Goal: Information Seeking & Learning: Learn about a topic

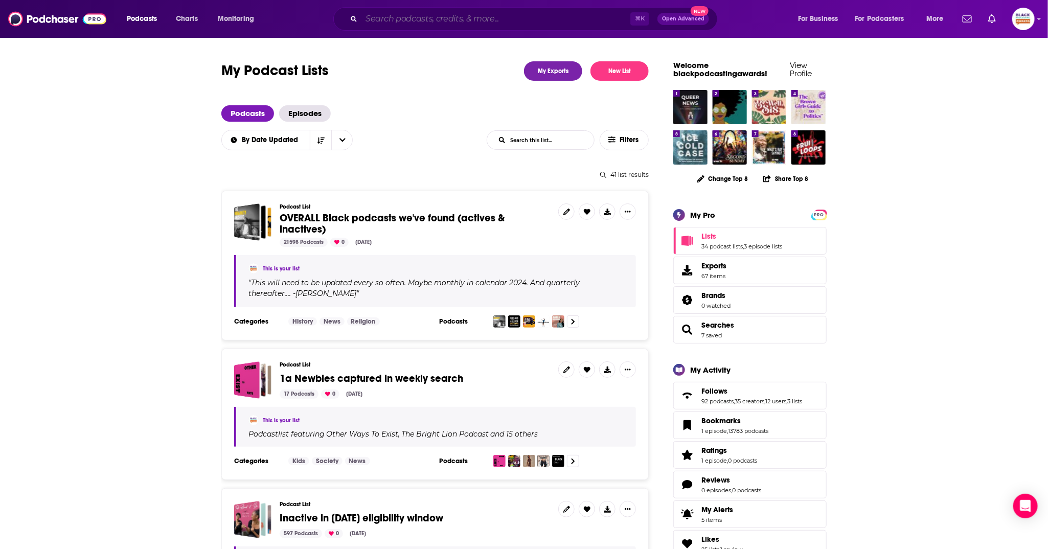
click at [483, 19] on input "Search podcasts, credits, & more..." at bounding box center [496, 19] width 269 height 16
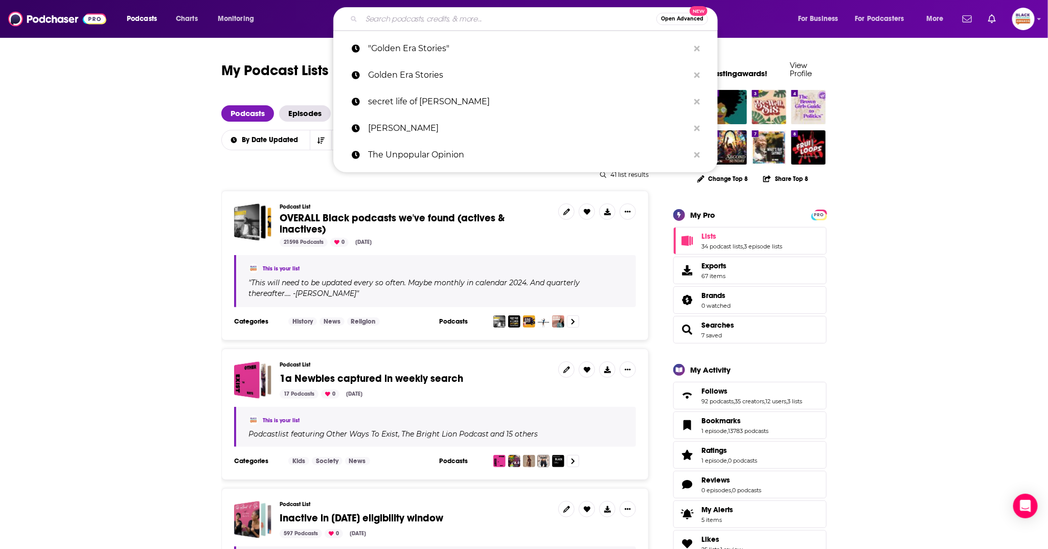
paste input "BOSS BABE BLOG"
type input "BOSS BABE BLOG"
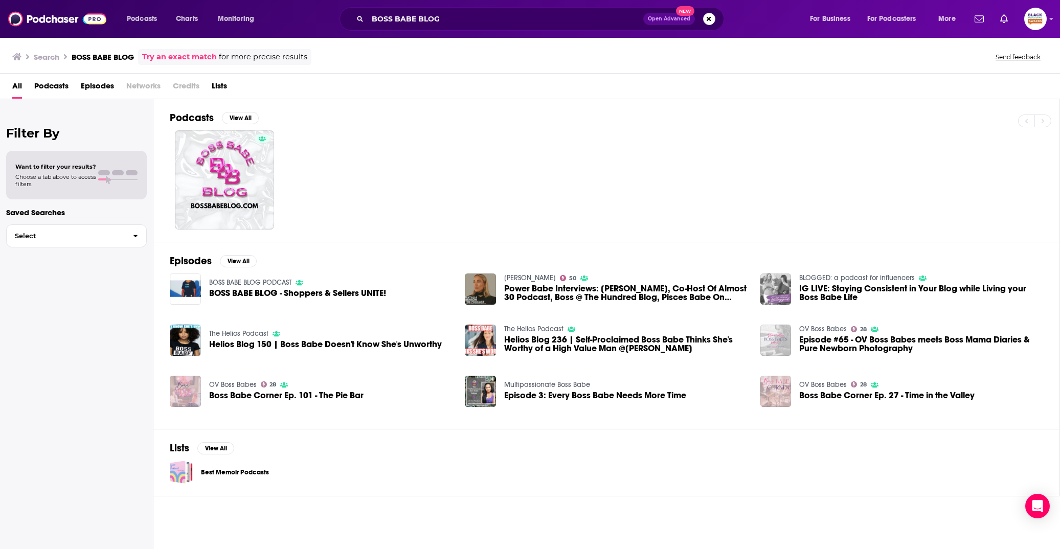
click at [192, 389] on img "Boss Babe Corner Ep. 101 - The Pie Bar" at bounding box center [185, 391] width 31 height 31
click at [192, 328] on img "Helios Blog 150 | Boss Babe Doesn't Know She's Unworthy" at bounding box center [185, 340] width 31 height 31
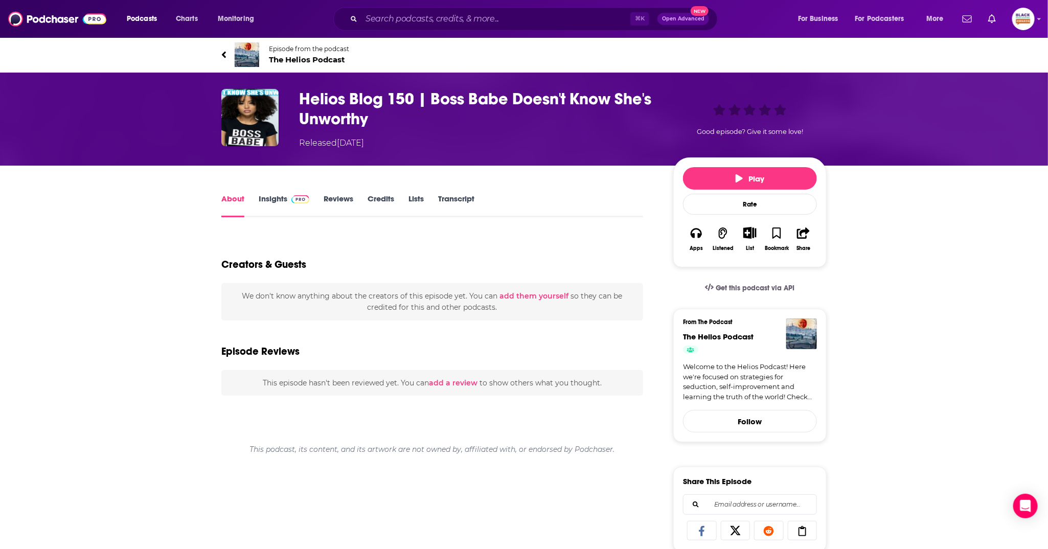
click at [256, 51] on img at bounding box center [247, 54] width 25 height 25
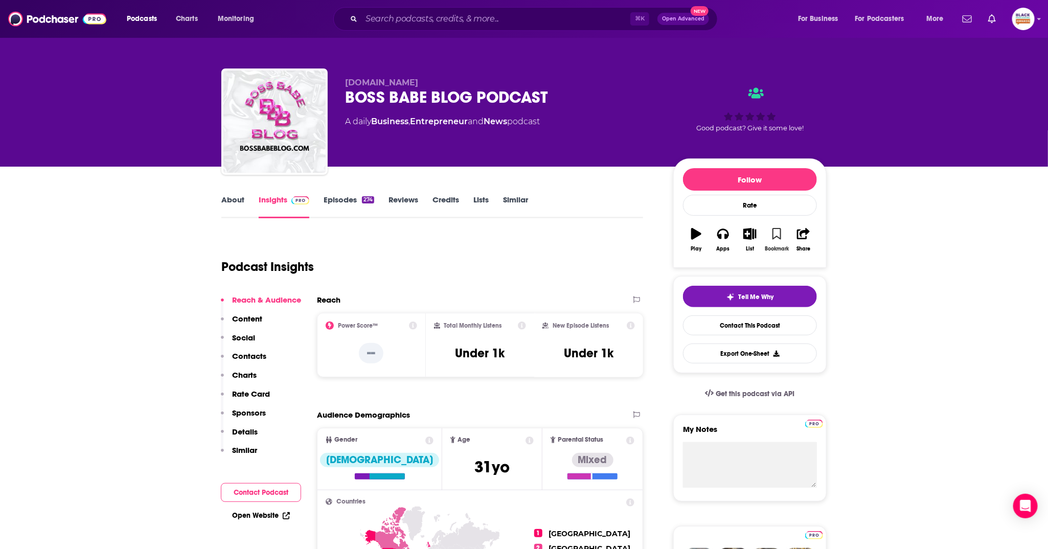
click at [779, 234] on icon "button" at bounding box center [777, 233] width 9 height 11
click at [750, 236] on icon "button" at bounding box center [750, 233] width 13 height 11
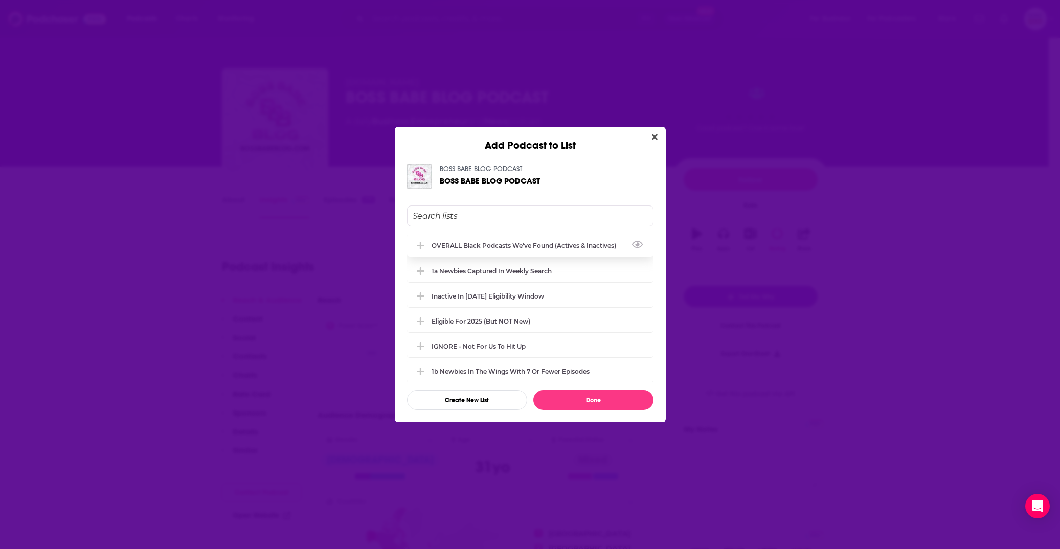
click at [529, 245] on div "OVERALL Black podcasts we've found (actives & inactives)" at bounding box center [527, 246] width 191 height 8
click at [526, 312] on div "Eligible for 2025 (but NOT new)" at bounding box center [530, 320] width 247 height 23
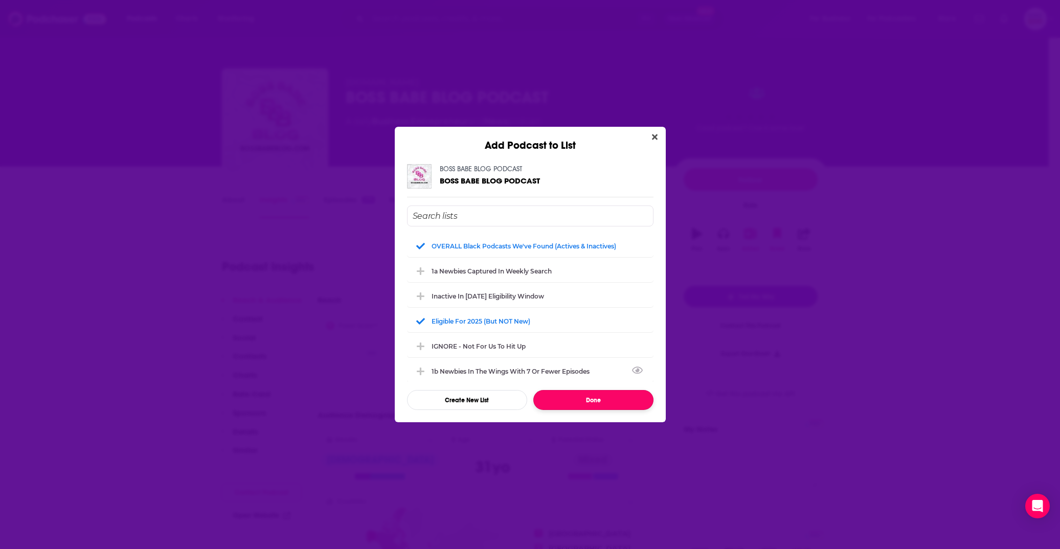
click at [590, 398] on button "Done" at bounding box center [593, 400] width 120 height 20
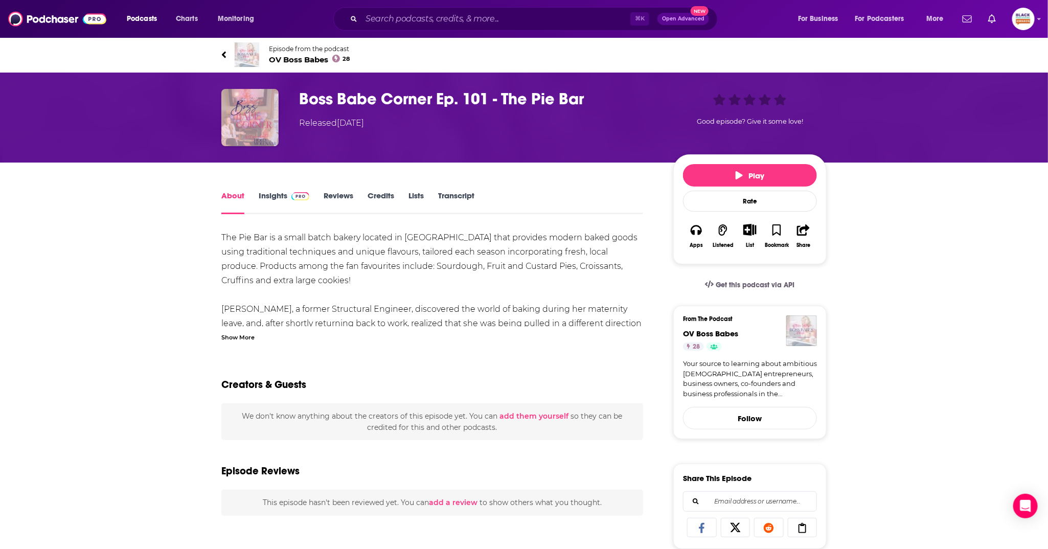
click at [246, 62] on img at bounding box center [247, 54] width 25 height 25
